Goal: Information Seeking & Learning: Find specific fact

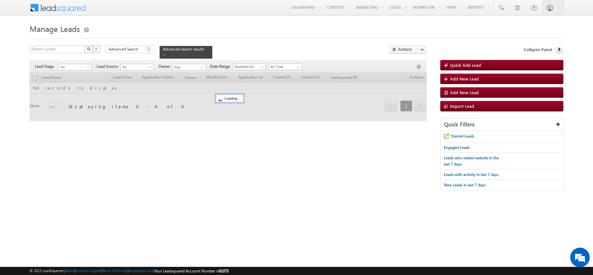
click at [493, 9] on link at bounding box center [501, 7] width 16 height 15
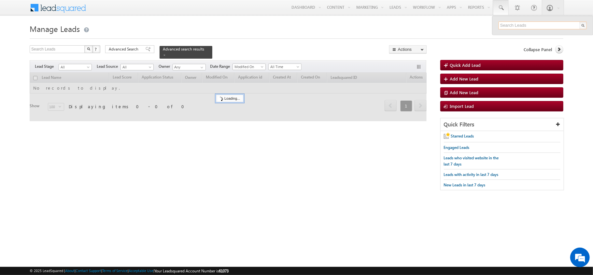
paste input "4129410"
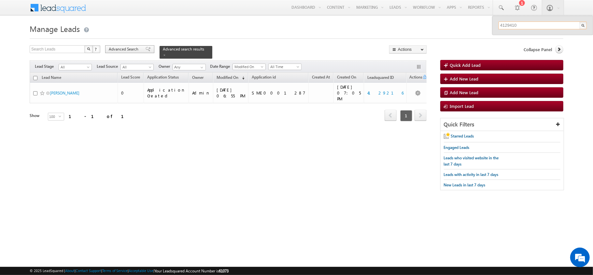
type input "4129410"
click at [125, 49] on span "Advanced Search" at bounding box center [125, 49] width 32 height 6
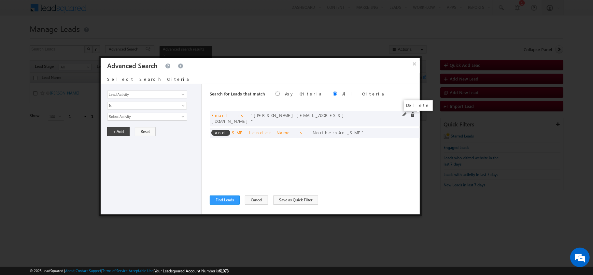
click at [411, 117] on span at bounding box center [412, 114] width 5 height 5
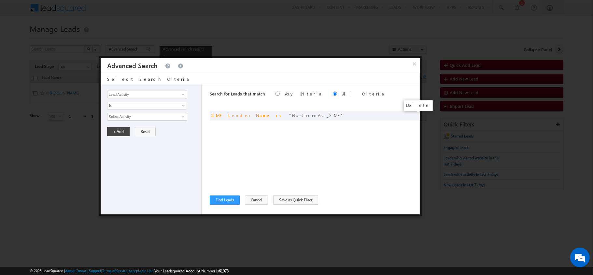
click at [0, 0] on span at bounding box center [0, 0] width 0 height 0
click at [123, 91] on input "Lead Activity" at bounding box center [147, 95] width 80 height 8
type input "\"
type input "Leadsquared ID"
click at [126, 117] on input "0" at bounding box center [147, 117] width 80 height 8
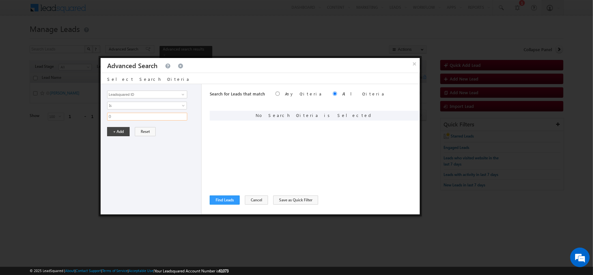
click at [126, 117] on input "0" at bounding box center [147, 117] width 80 height 8
paste input "4129410"
type input "4129410"
click at [120, 132] on button "+ Add" at bounding box center [118, 131] width 22 height 9
click at [224, 206] on div "Search for Leads that match Any Criteria All Criteria Note that the current tri…" at bounding box center [315, 149] width 210 height 130
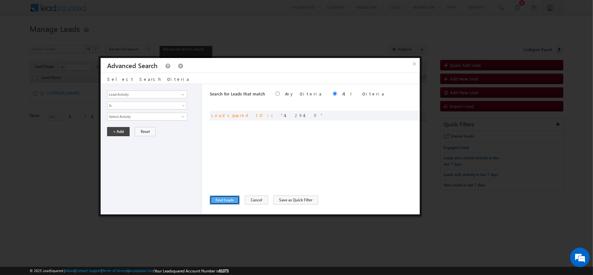
click at [224, 198] on button "Find Leads" at bounding box center [225, 199] width 30 height 9
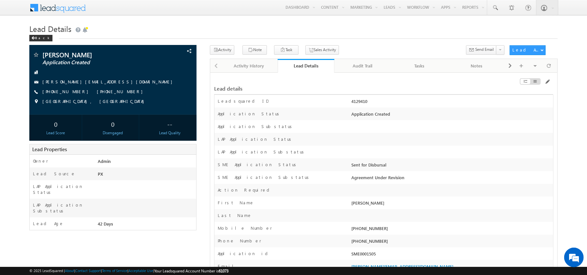
scroll to position [28, 0]
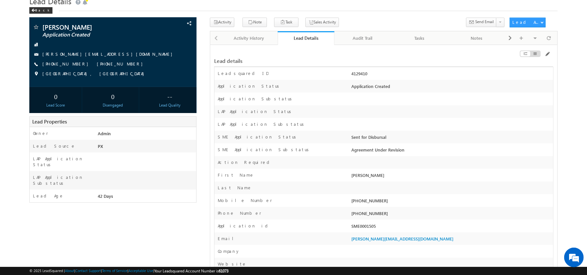
click at [360, 227] on div "SME0001505" at bounding box center [451, 227] width 203 height 9
copy div "SME0001505"
